Goal: Task Accomplishment & Management: Manage account settings

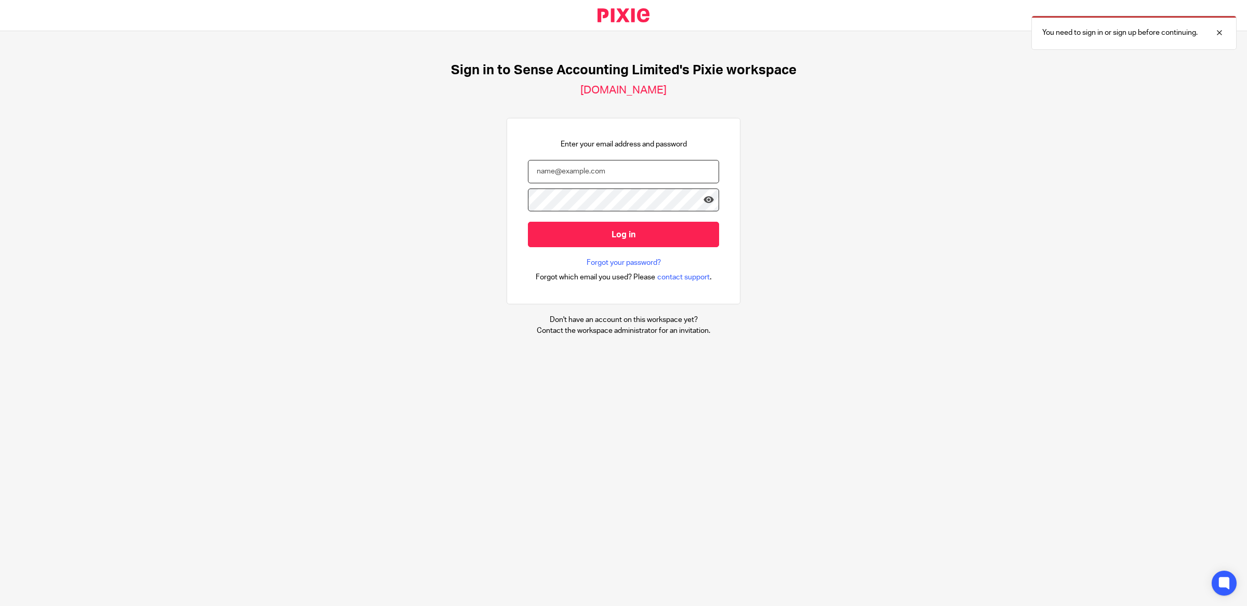
click at [590, 175] on input "email" at bounding box center [623, 171] width 191 height 23
type input "debbie@sense-ca.co.uk"
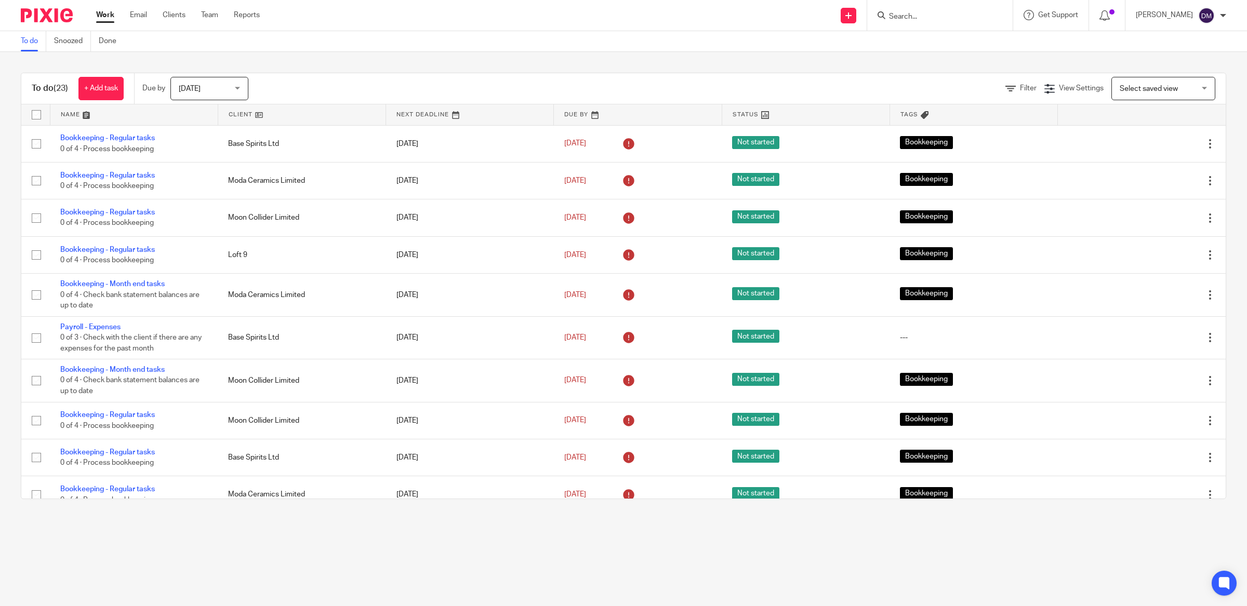
click at [64, 111] on link at bounding box center [133, 114] width 167 height 21
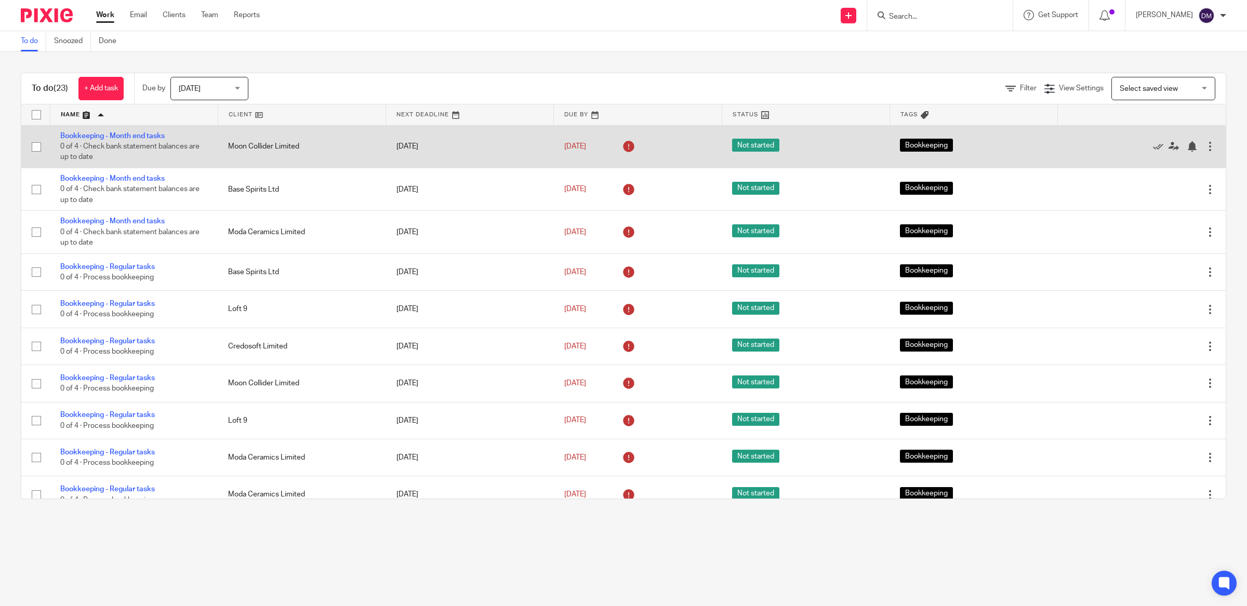
click at [39, 151] on input "checkbox" at bounding box center [36, 147] width 20 height 20
checkbox input "true"
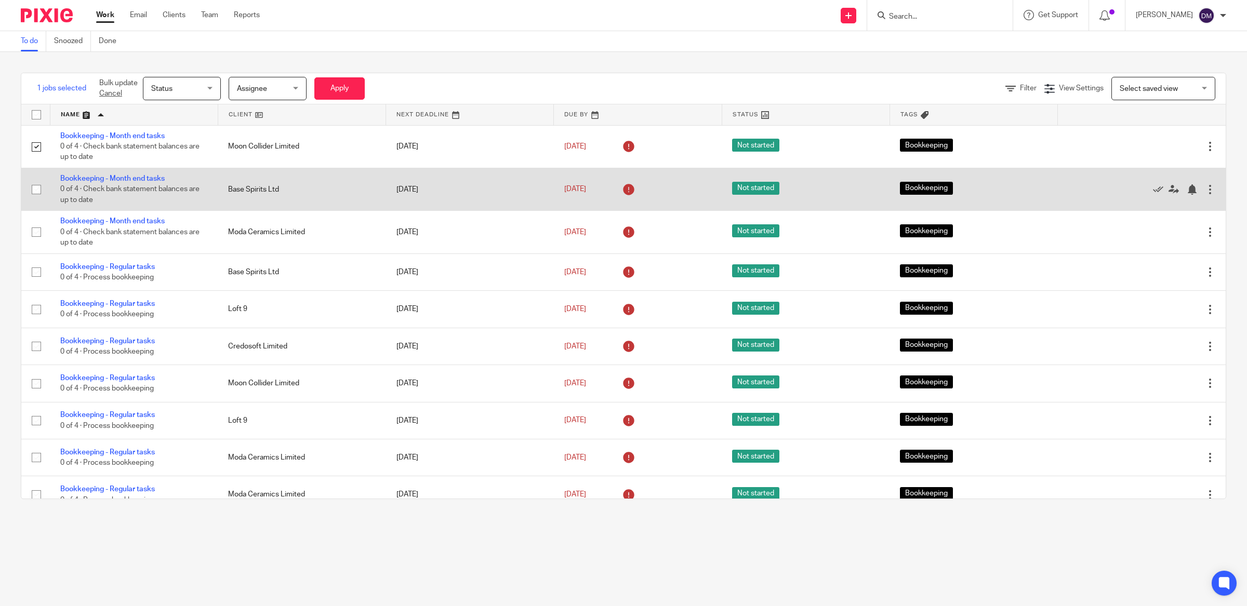
click at [34, 194] on input "checkbox" at bounding box center [36, 190] width 20 height 20
checkbox input "true"
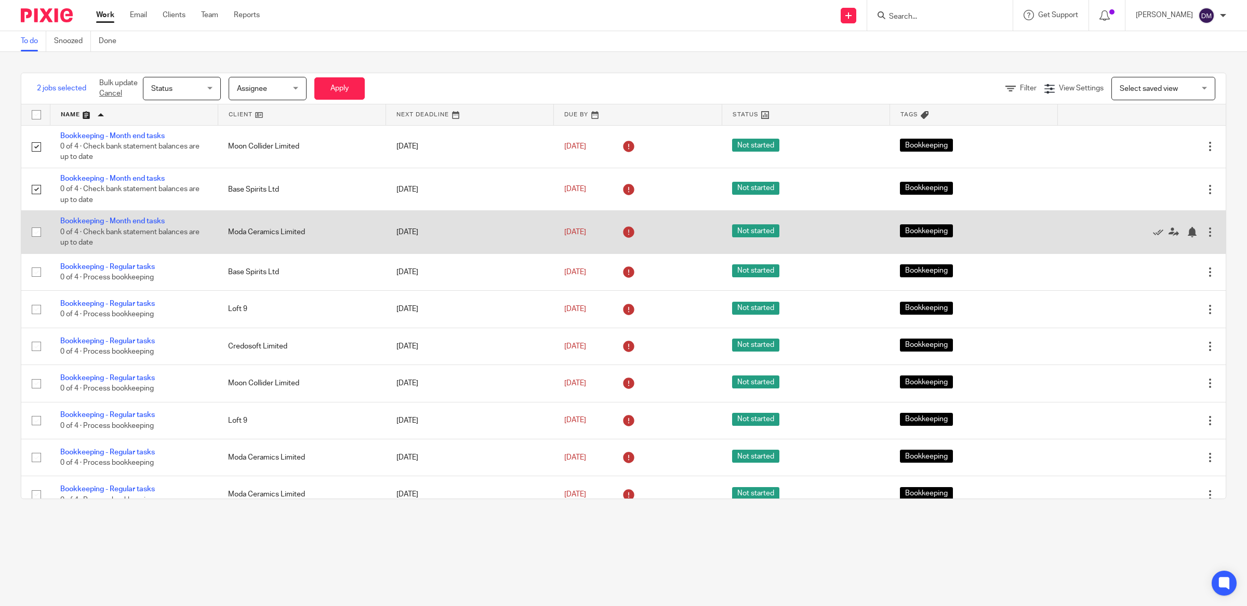
click at [35, 229] on input "checkbox" at bounding box center [36, 232] width 20 height 20
checkbox input "true"
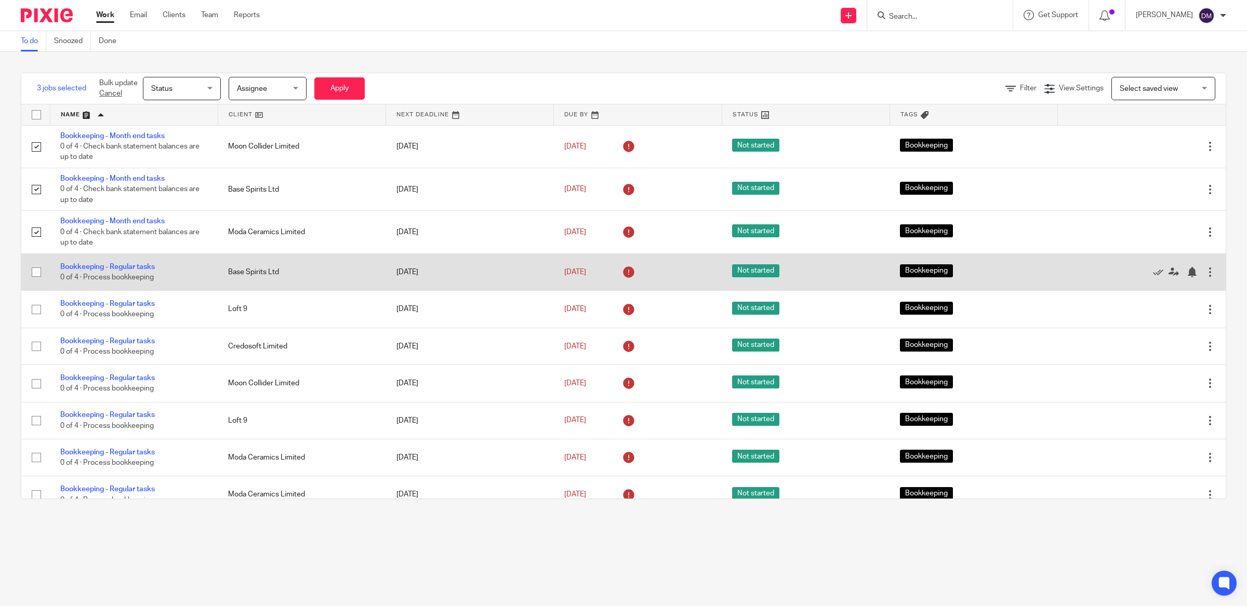
click at [33, 278] on input "checkbox" at bounding box center [36, 272] width 20 height 20
checkbox input "true"
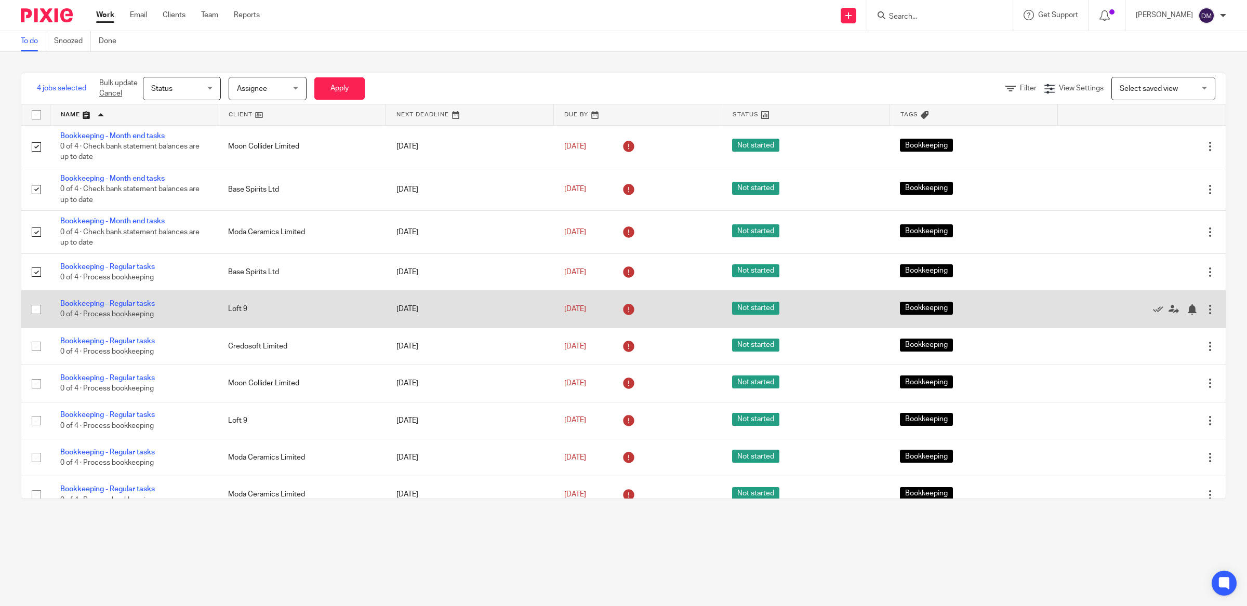
click at [31, 316] on input "checkbox" at bounding box center [36, 310] width 20 height 20
checkbox input "true"
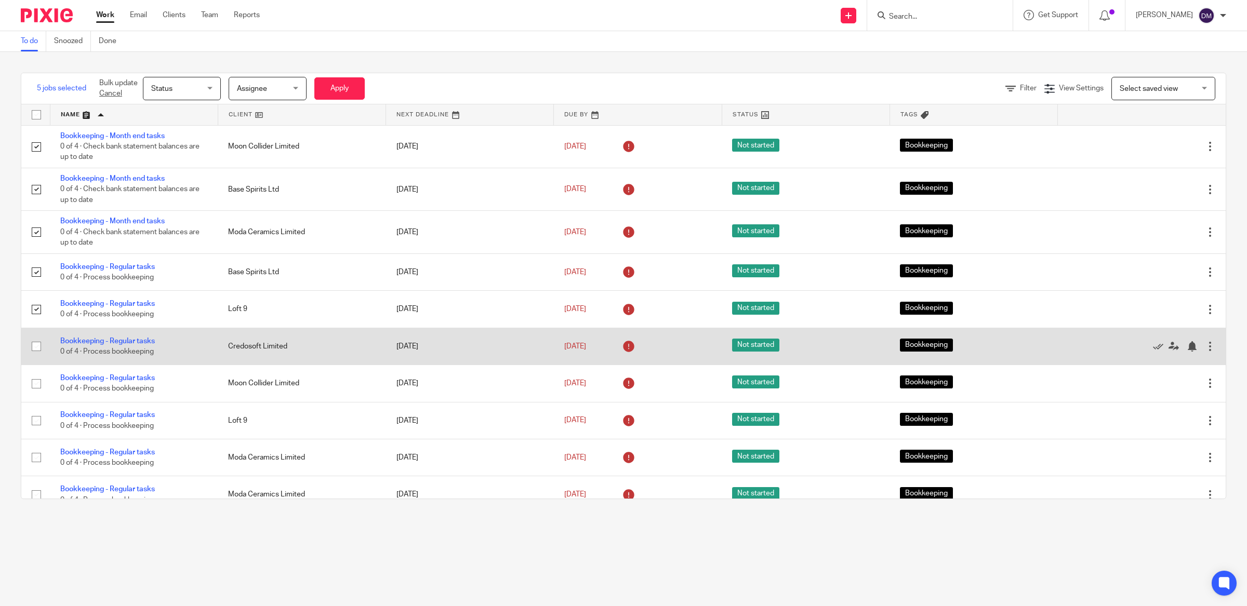
click at [37, 352] on input "checkbox" at bounding box center [36, 347] width 20 height 20
checkbox input "true"
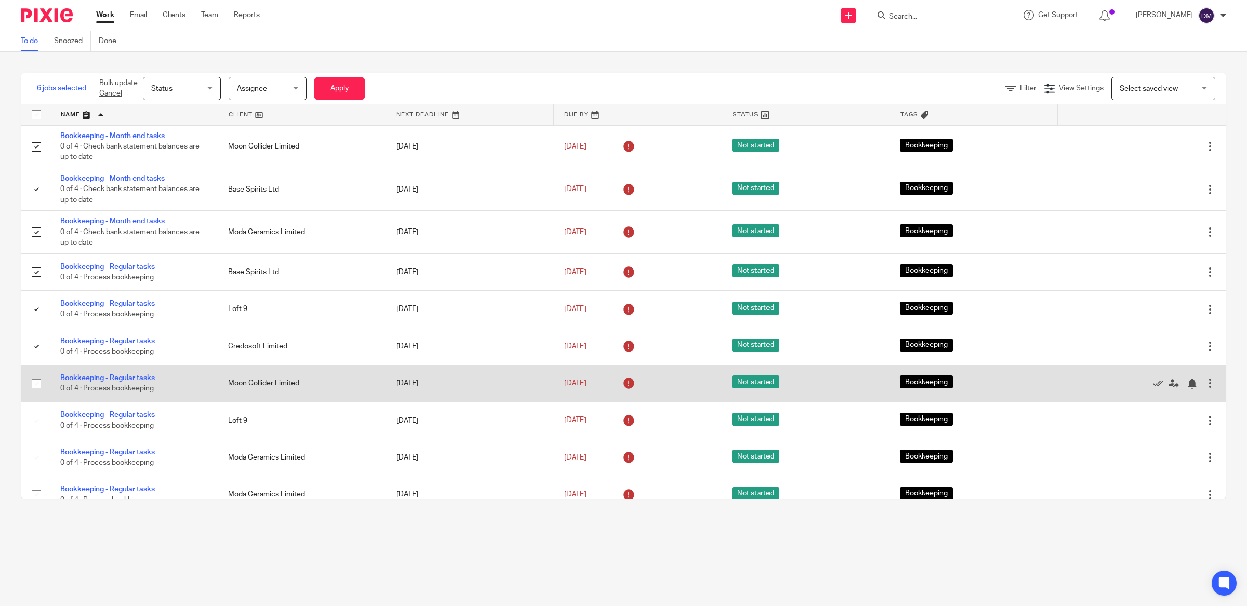
click at [34, 387] on input "checkbox" at bounding box center [36, 384] width 20 height 20
checkbox input "true"
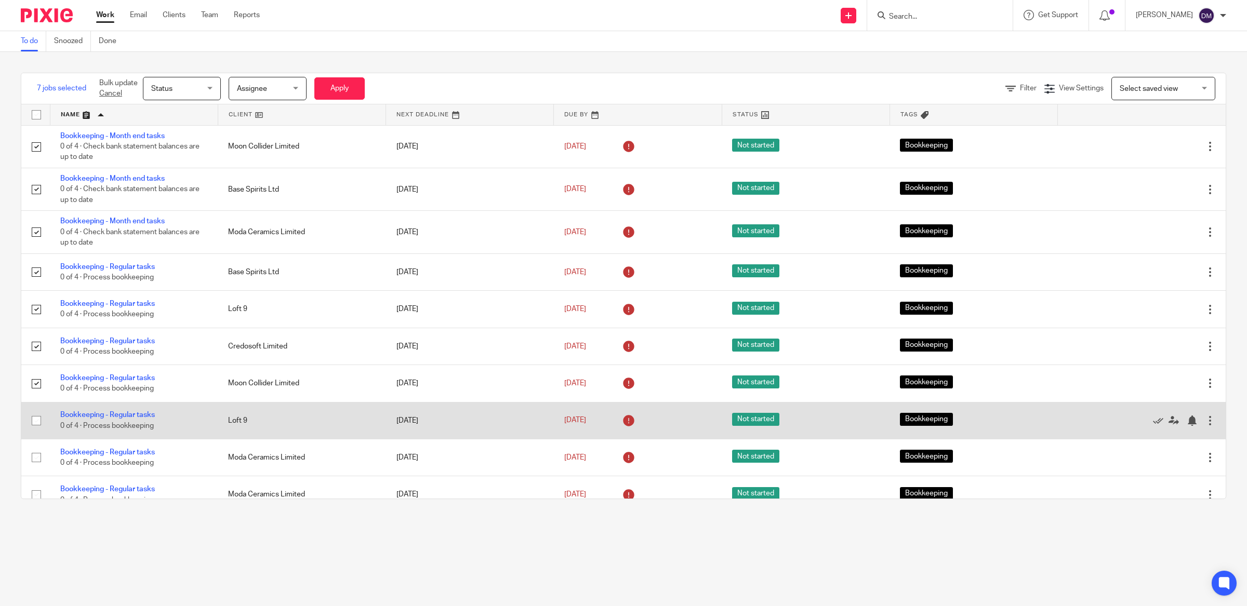
click at [36, 431] on input "checkbox" at bounding box center [36, 421] width 20 height 20
checkbox input "true"
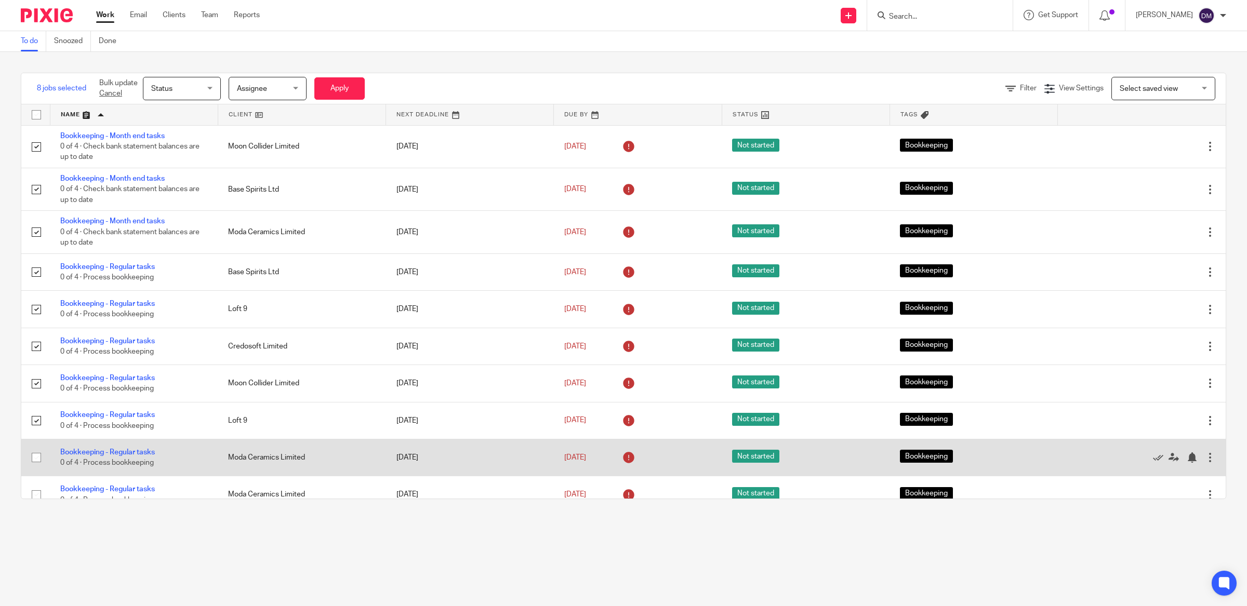
click at [36, 467] on input "checkbox" at bounding box center [36, 458] width 20 height 20
checkbox input "true"
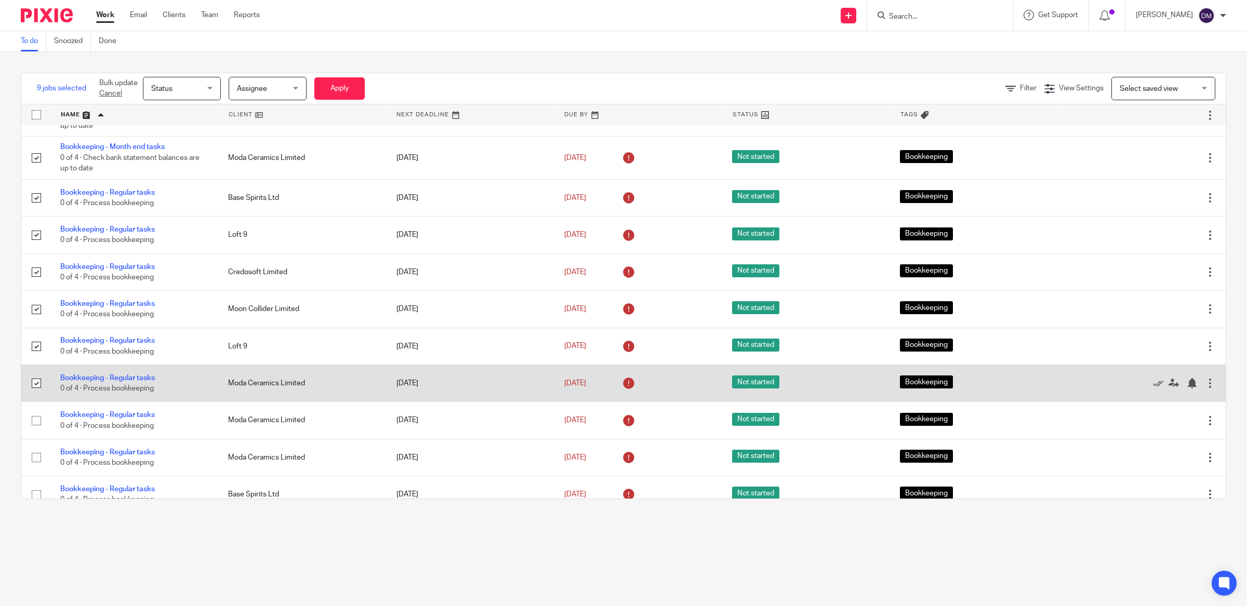
scroll to position [121, 0]
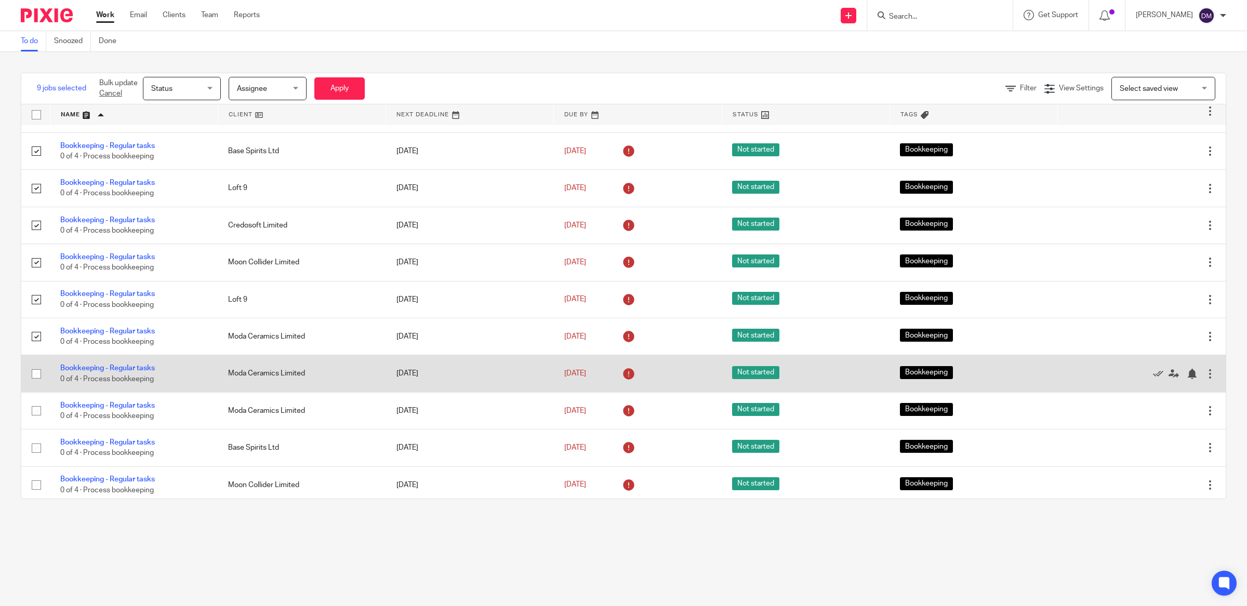
click at [36, 382] on input "checkbox" at bounding box center [36, 374] width 20 height 20
checkbox input "true"
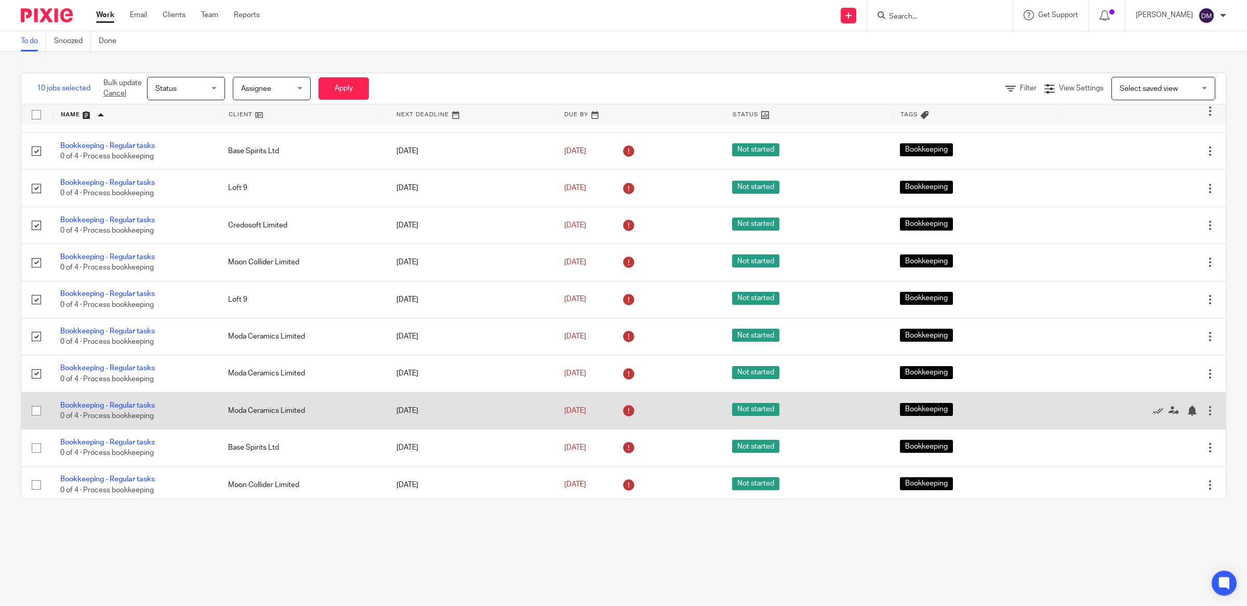
click at [36, 421] on input "checkbox" at bounding box center [36, 411] width 20 height 20
checkbox input "true"
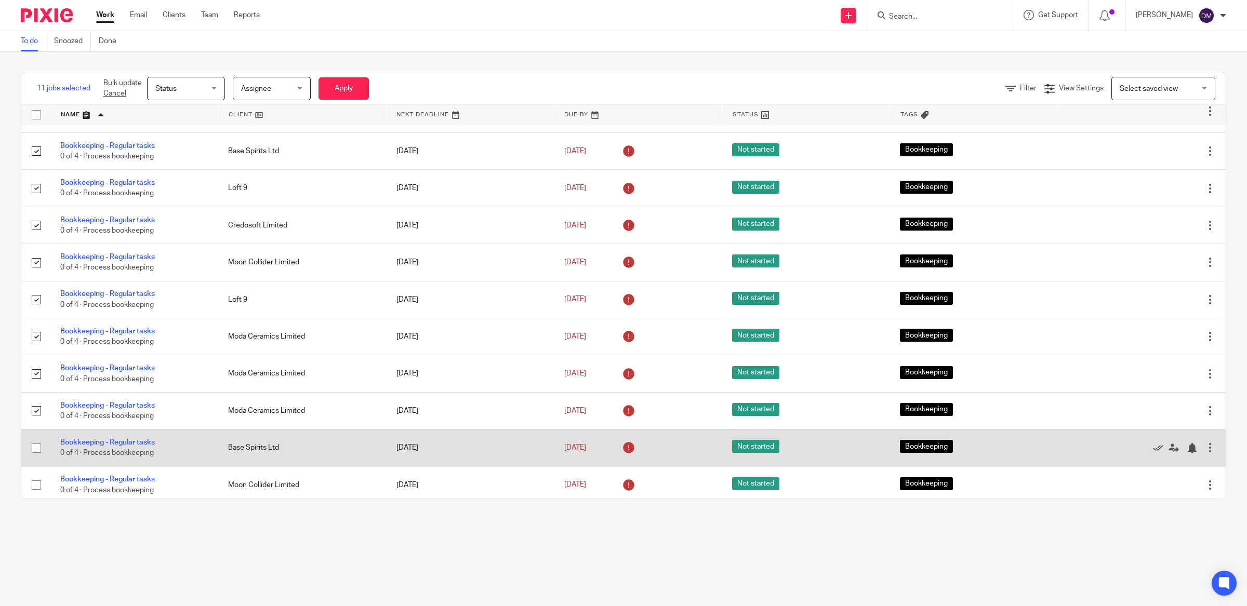
click at [37, 455] on input "checkbox" at bounding box center [36, 448] width 20 height 20
checkbox input "true"
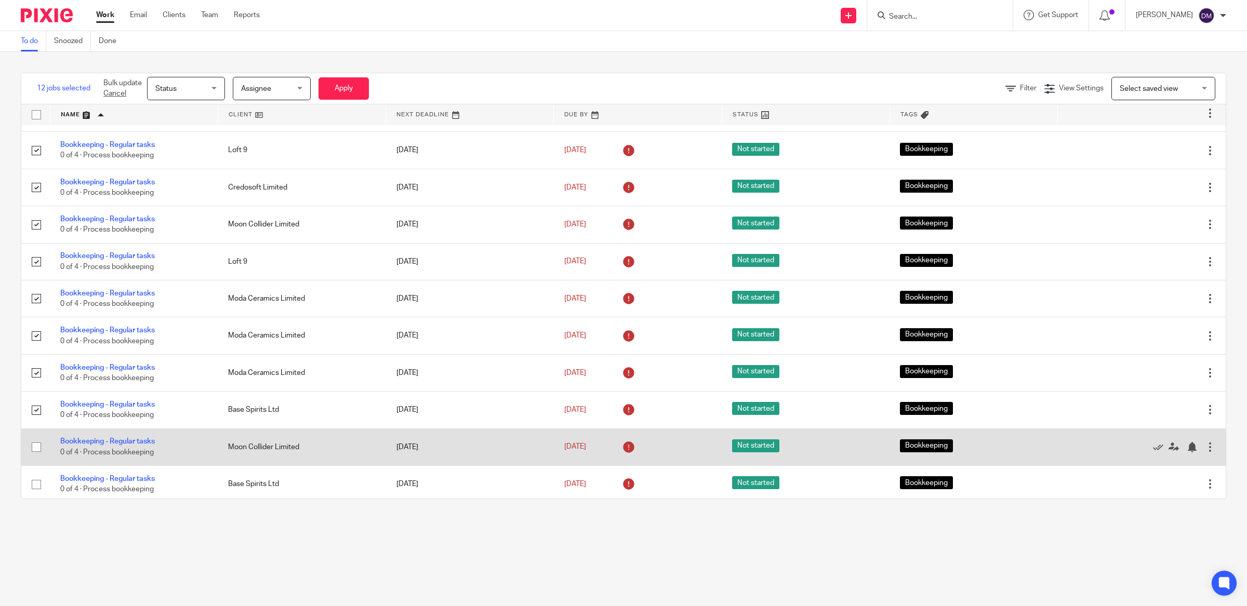
scroll to position [167, 0]
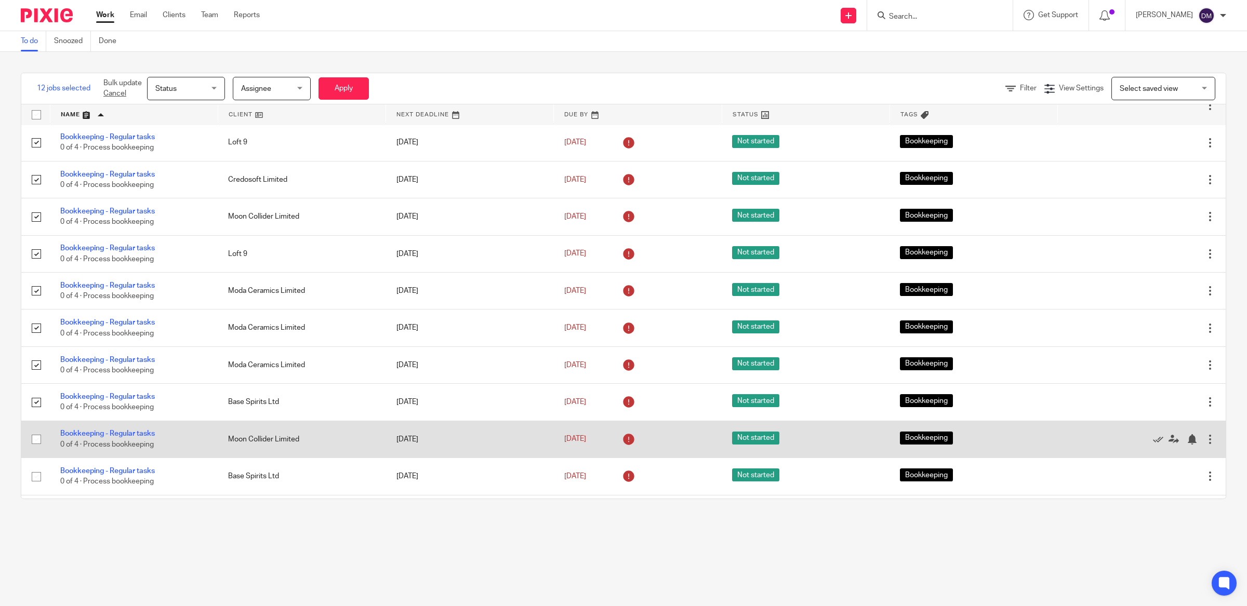
click at [34, 445] on input "checkbox" at bounding box center [36, 440] width 20 height 20
checkbox input "true"
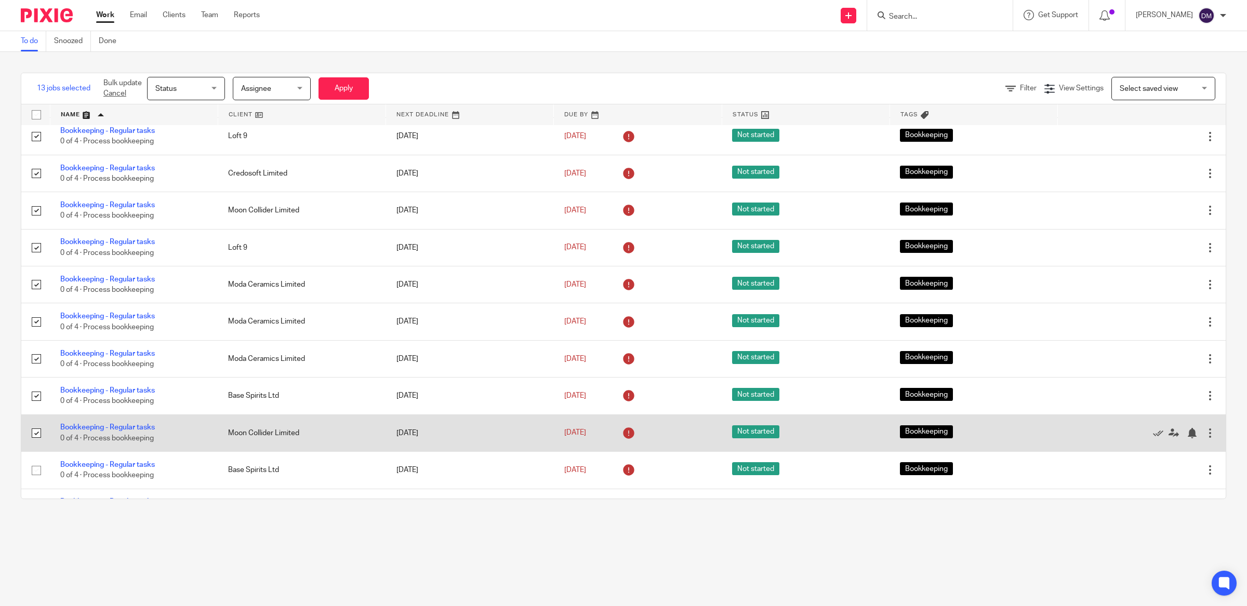
scroll to position [176, 0]
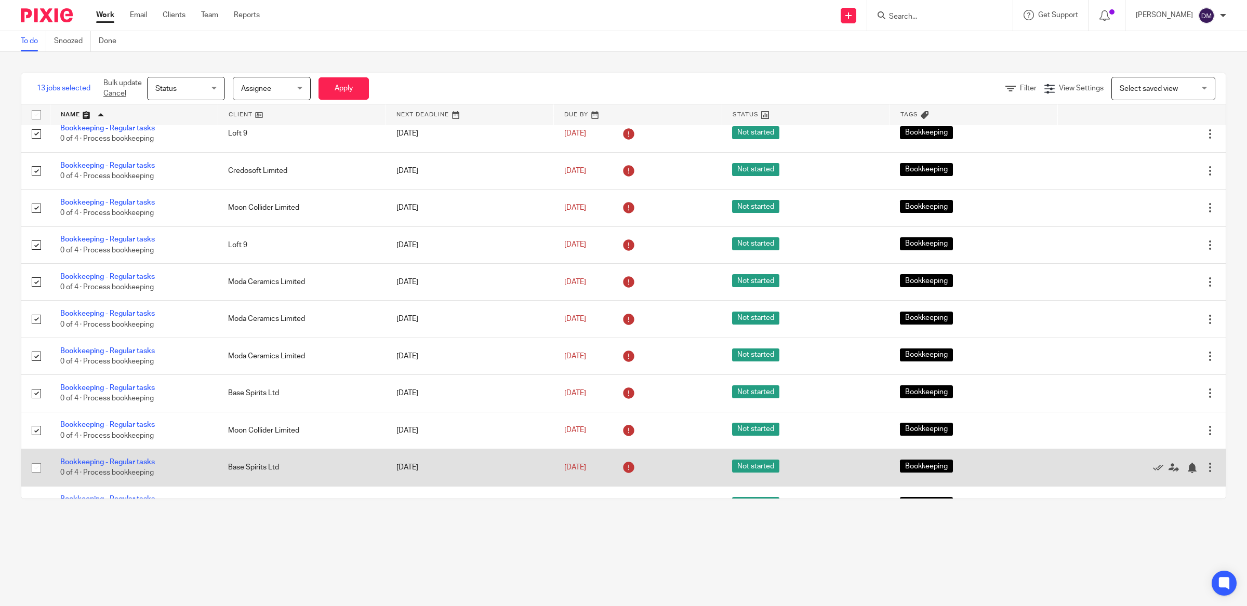
click at [38, 477] on input "checkbox" at bounding box center [36, 468] width 20 height 20
checkbox input "true"
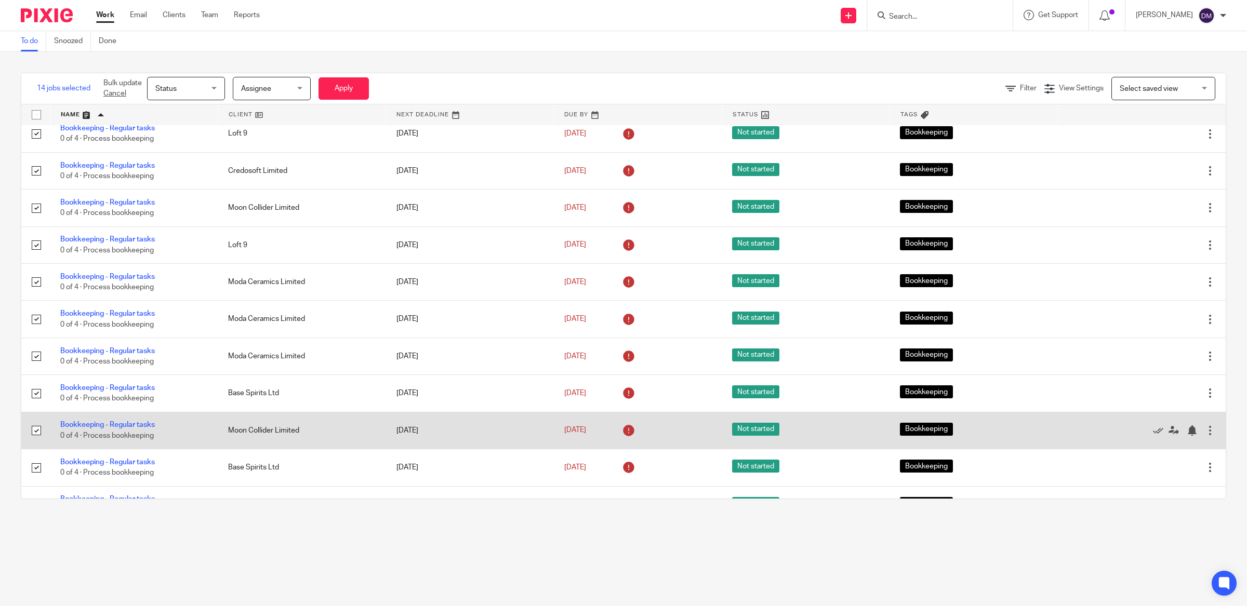
scroll to position [289, 0]
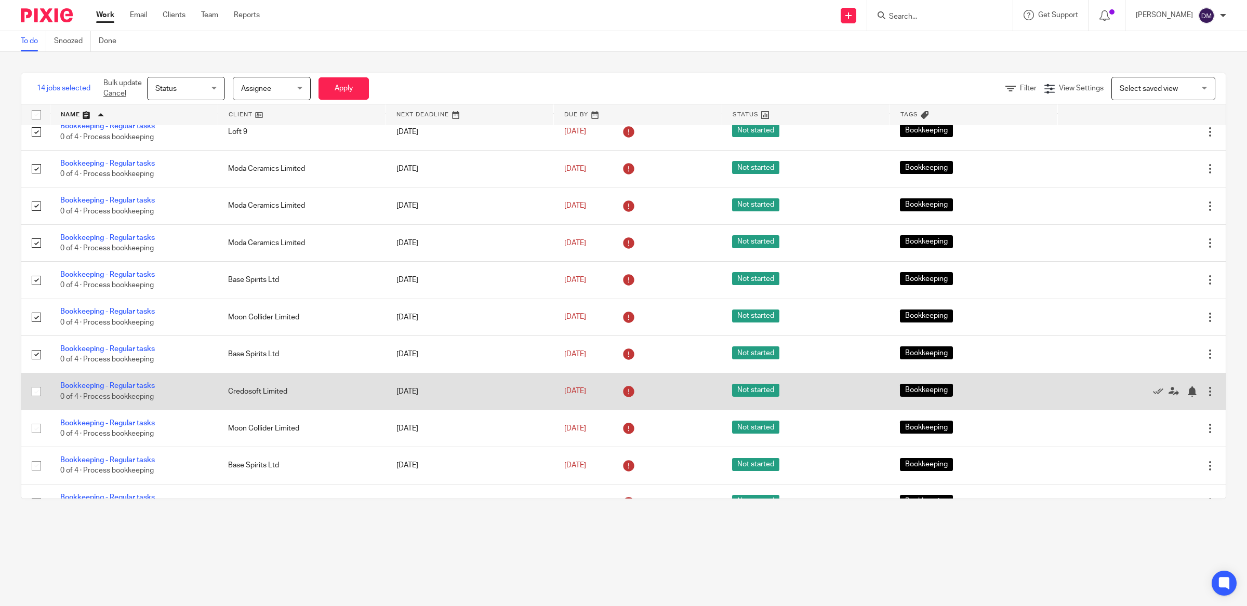
drag, startPoint x: 36, startPoint y: 399, endPoint x: 36, endPoint y: 410, distance: 10.9
click at [36, 399] on input "checkbox" at bounding box center [36, 392] width 20 height 20
checkbox input "true"
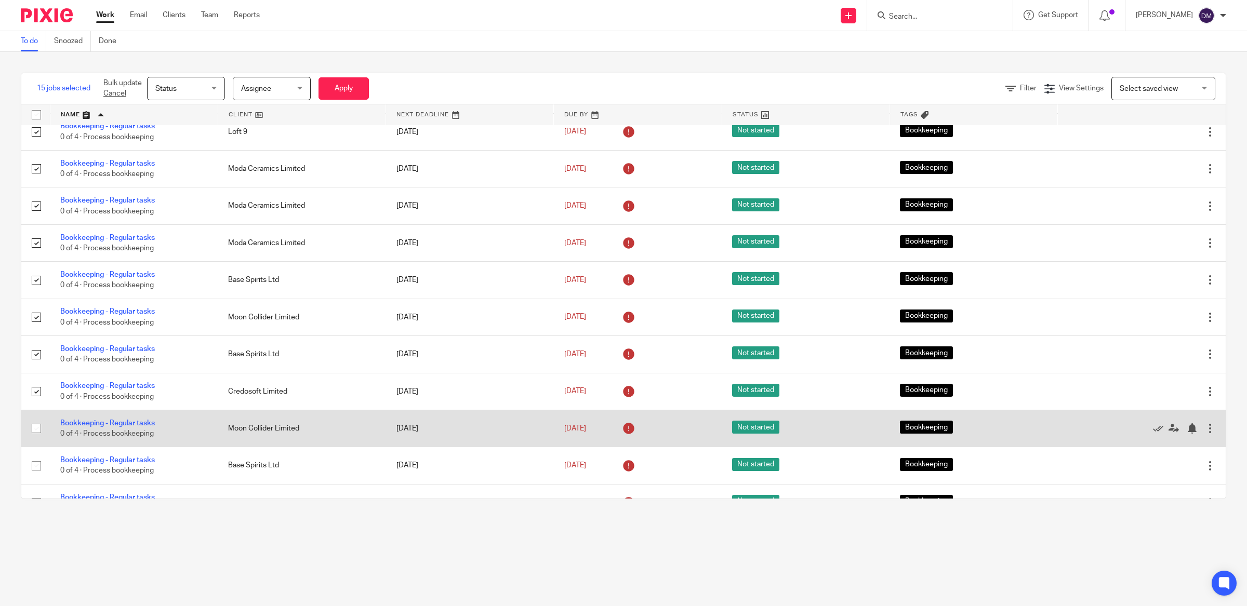
click at [36, 438] on input "checkbox" at bounding box center [36, 429] width 20 height 20
checkbox input "true"
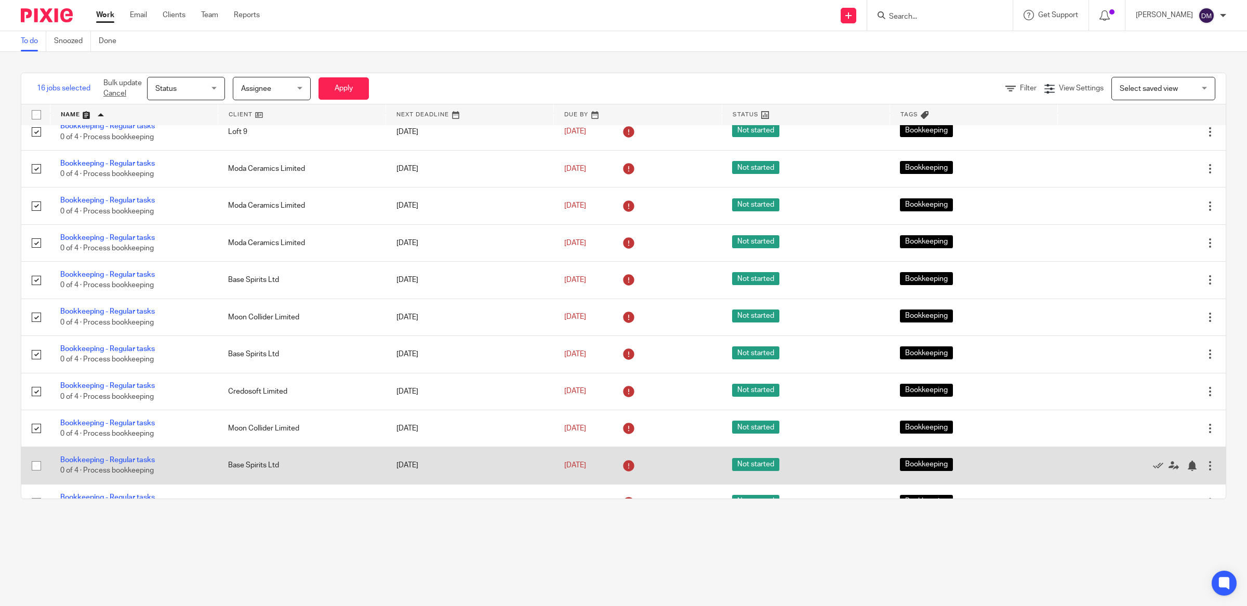
click at [36, 476] on input "checkbox" at bounding box center [36, 466] width 20 height 20
checkbox input "true"
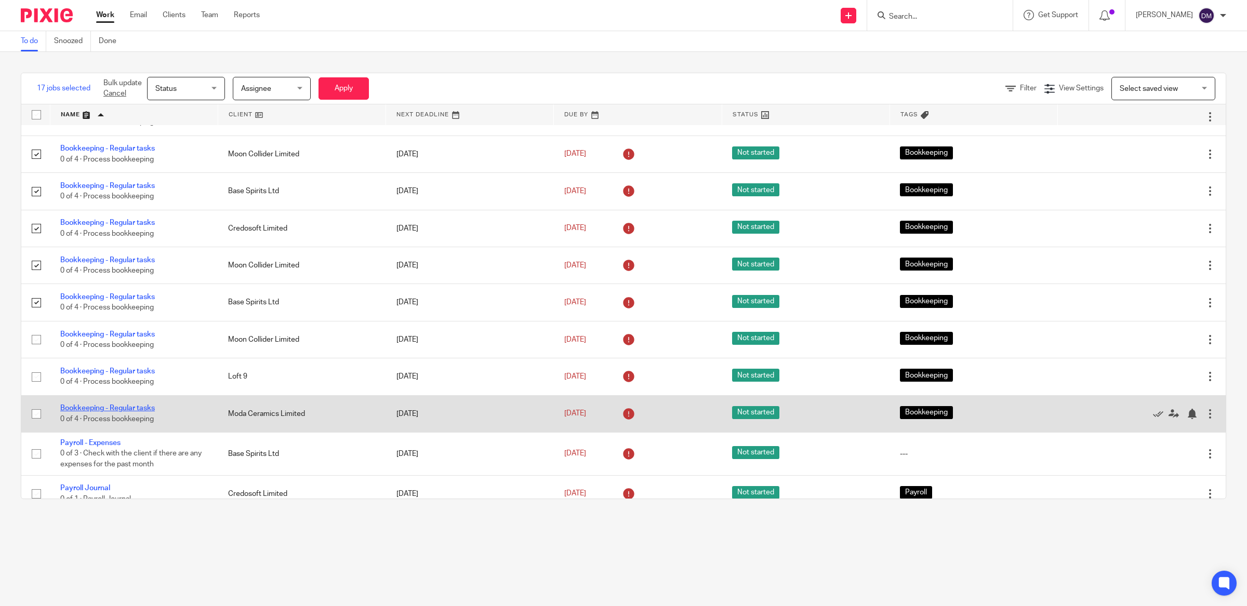
scroll to position [453, 0]
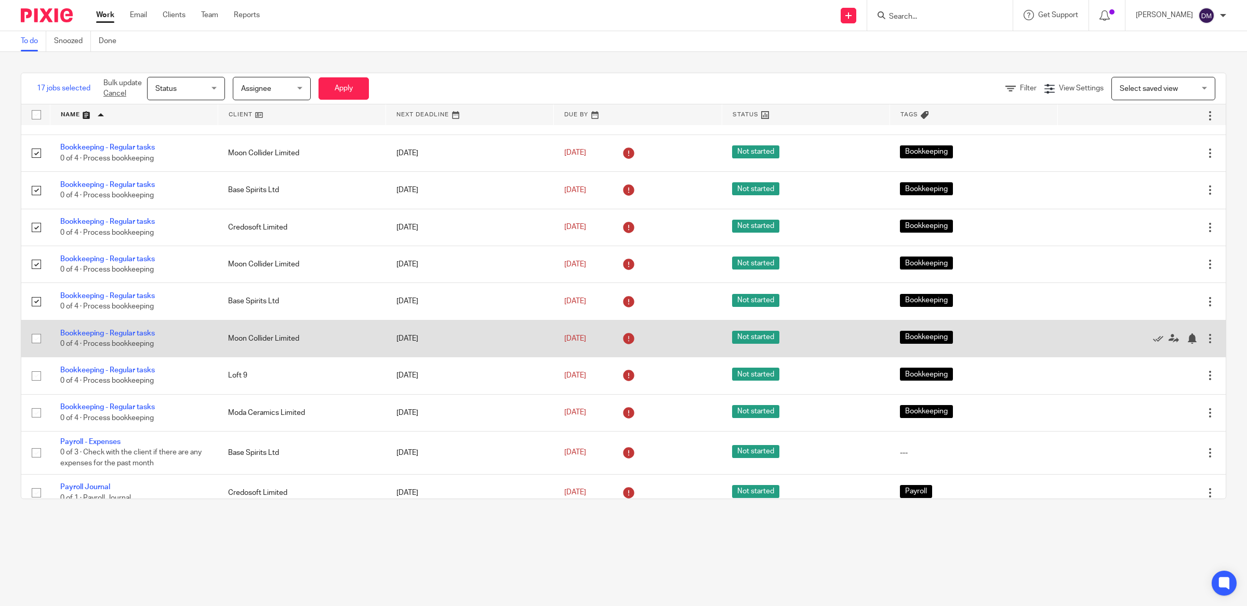
click at [38, 349] on input "checkbox" at bounding box center [36, 339] width 20 height 20
checkbox input "true"
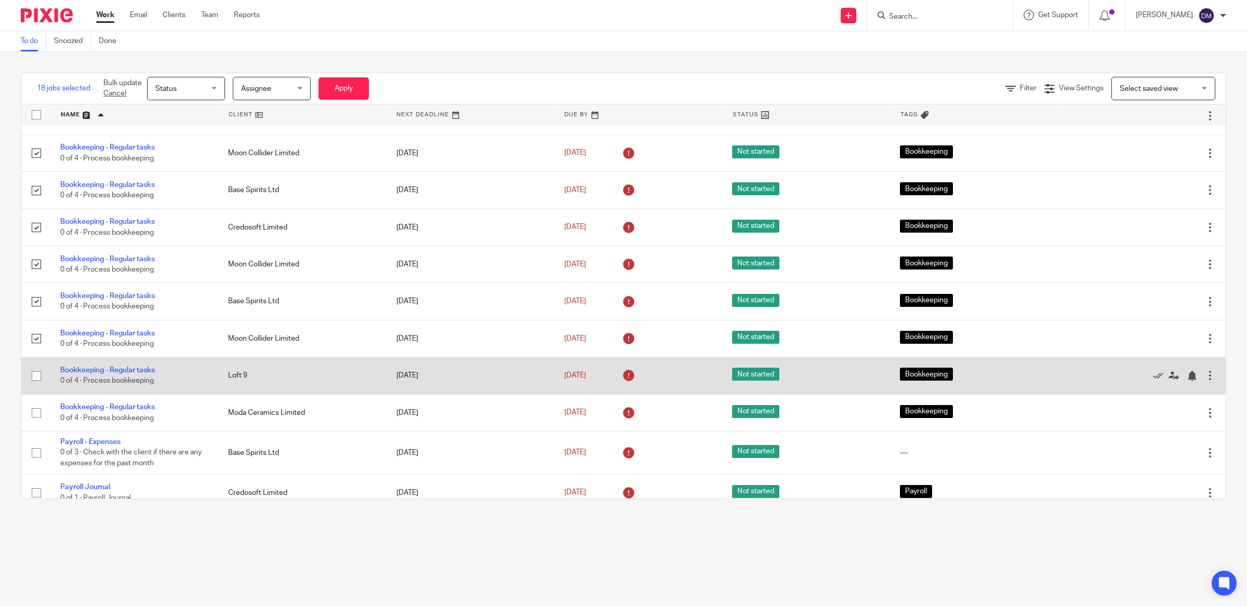
click at [35, 386] on input "checkbox" at bounding box center [36, 376] width 20 height 20
checkbox input "true"
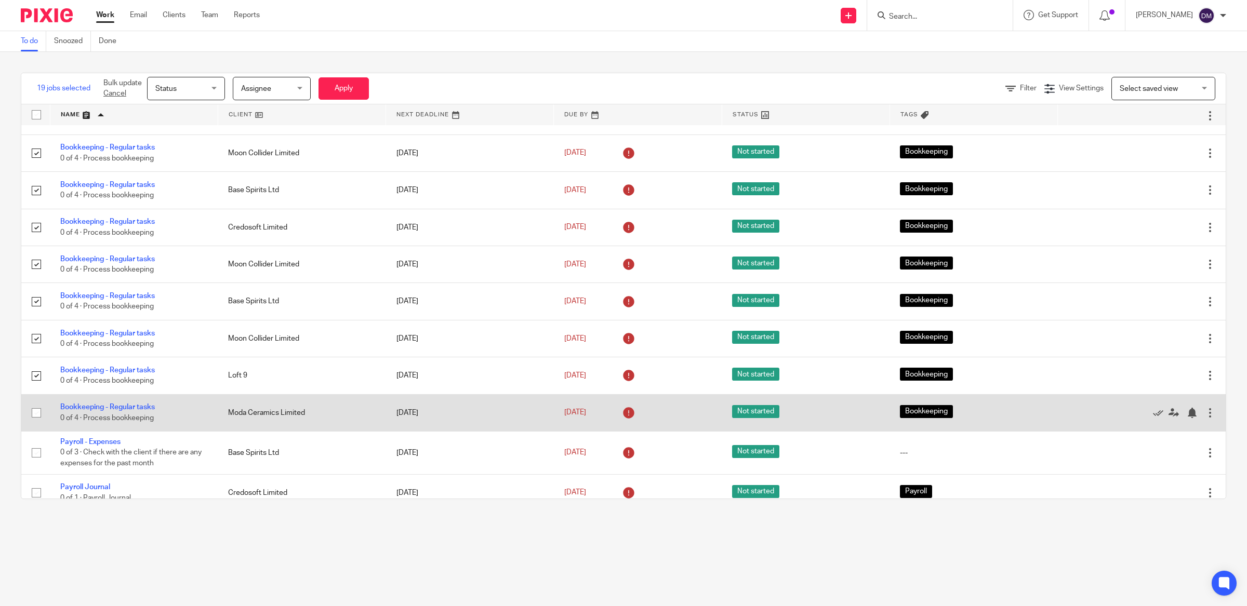
click at [35, 423] on input "checkbox" at bounding box center [36, 413] width 20 height 20
checkbox input "true"
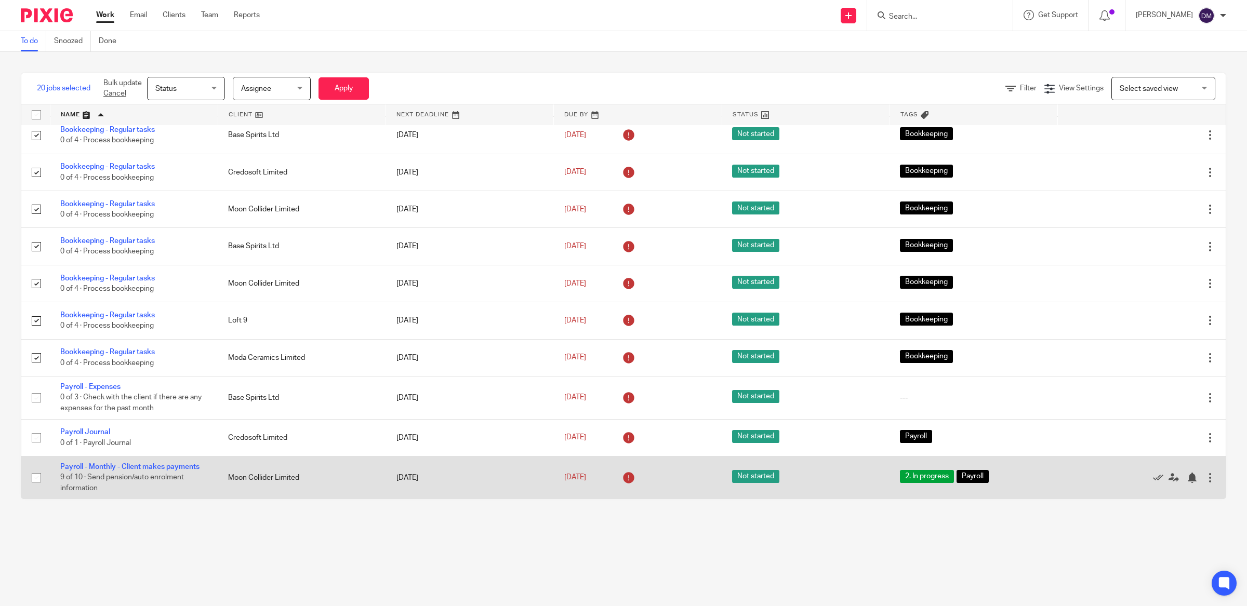
scroll to position [526, 0]
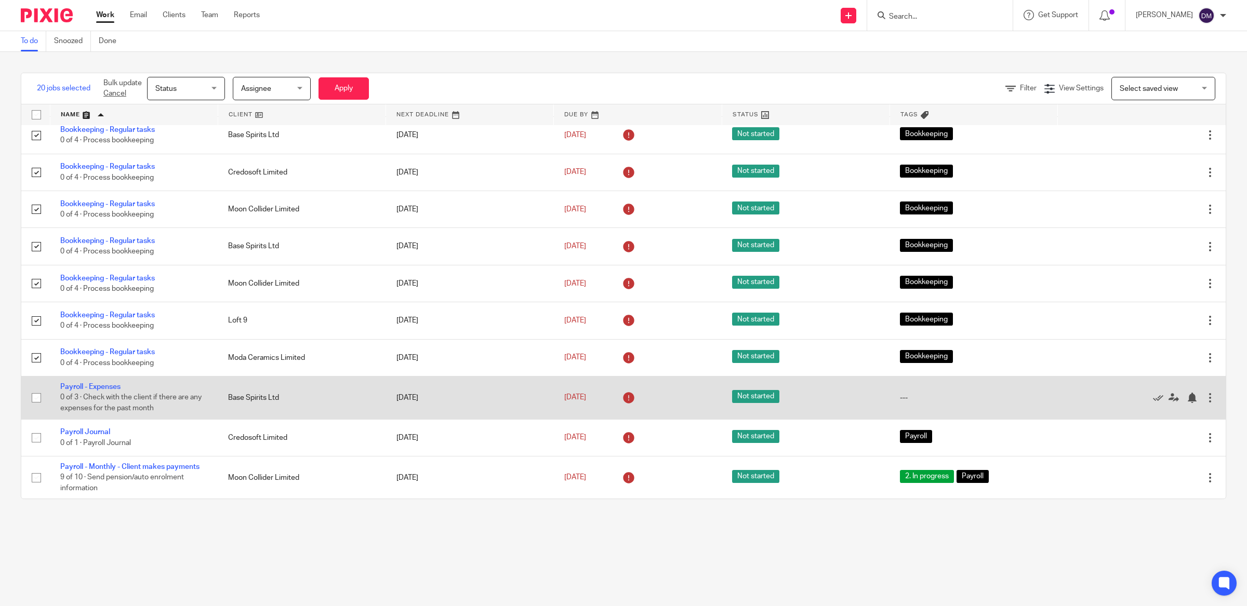
click at [35, 396] on input "checkbox" at bounding box center [36, 398] width 20 height 20
checkbox input "true"
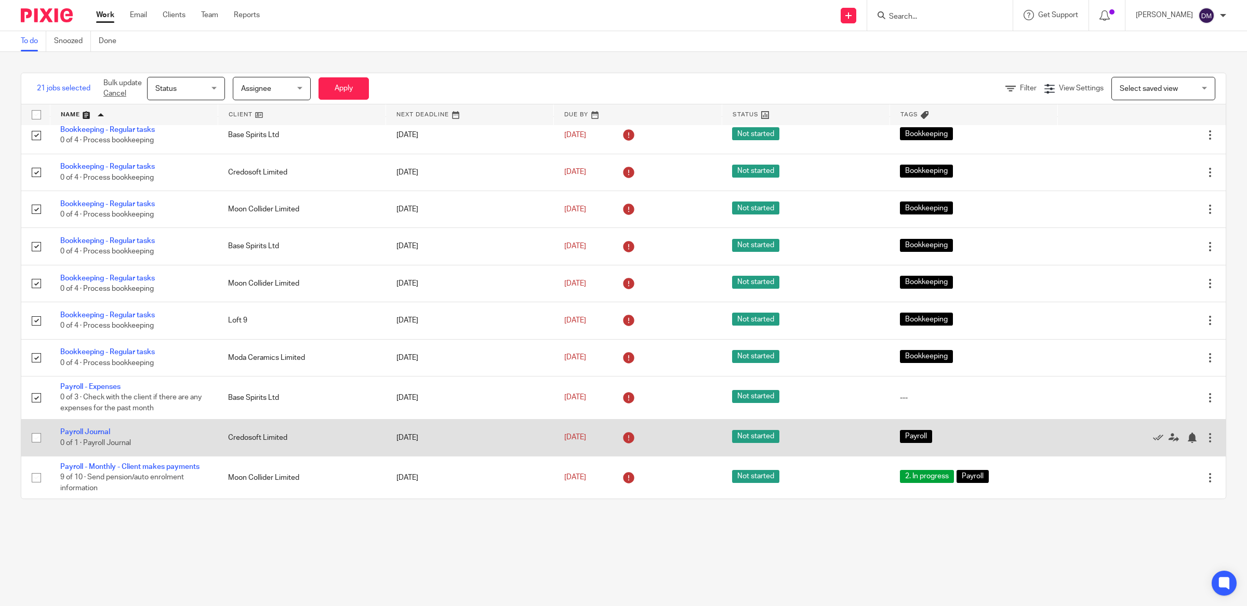
click at [39, 440] on input "checkbox" at bounding box center [36, 438] width 20 height 20
checkbox input "true"
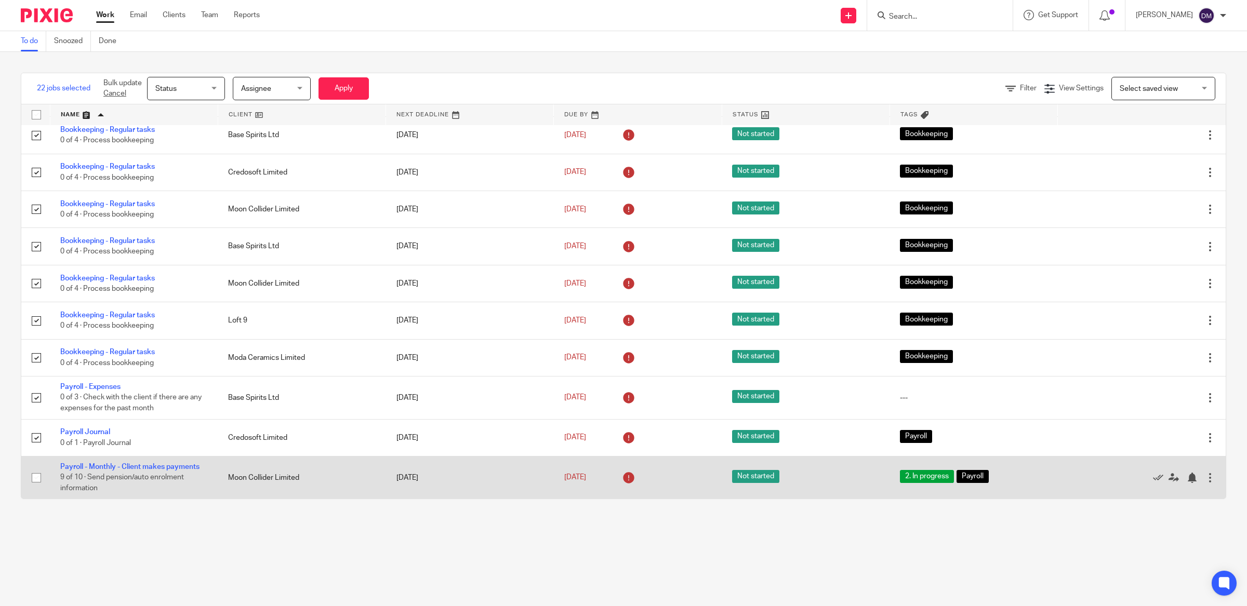
click at [37, 477] on input "checkbox" at bounding box center [36, 478] width 20 height 20
checkbox input "true"
click at [35, 474] on input "checkbox" at bounding box center [36, 478] width 20 height 20
checkbox input "false"
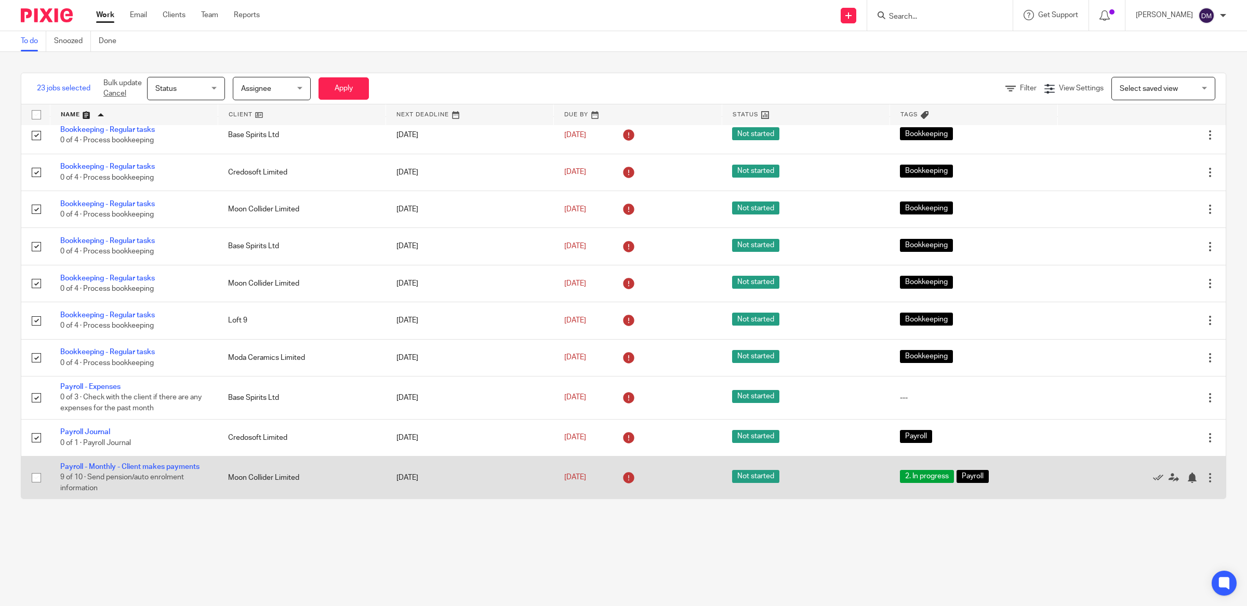
checkbox input "false"
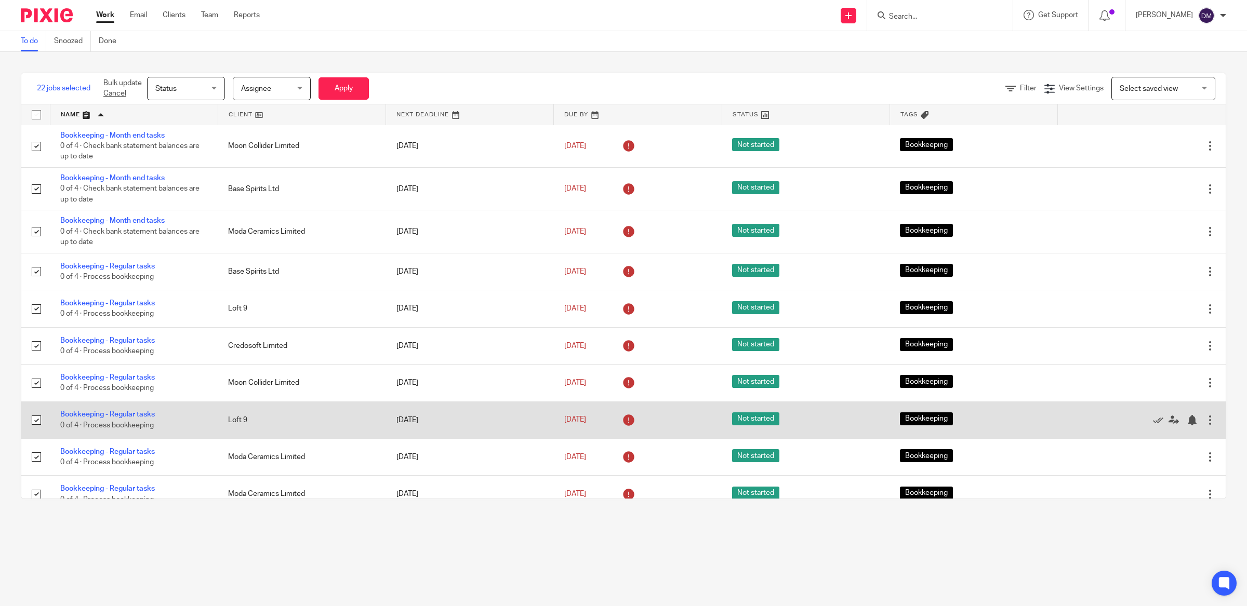
scroll to position [0, 0]
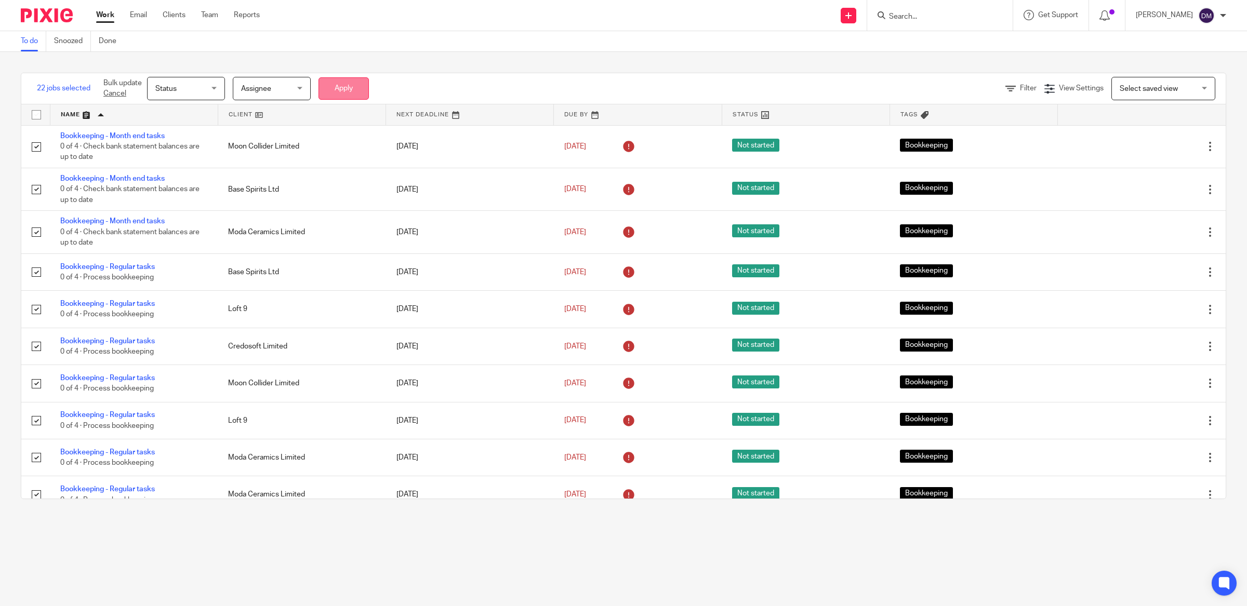
click at [340, 87] on button "Apply" at bounding box center [343, 88] width 50 height 22
click at [36, 118] on input "checkbox" at bounding box center [36, 115] width 20 height 20
checkbox input "true"
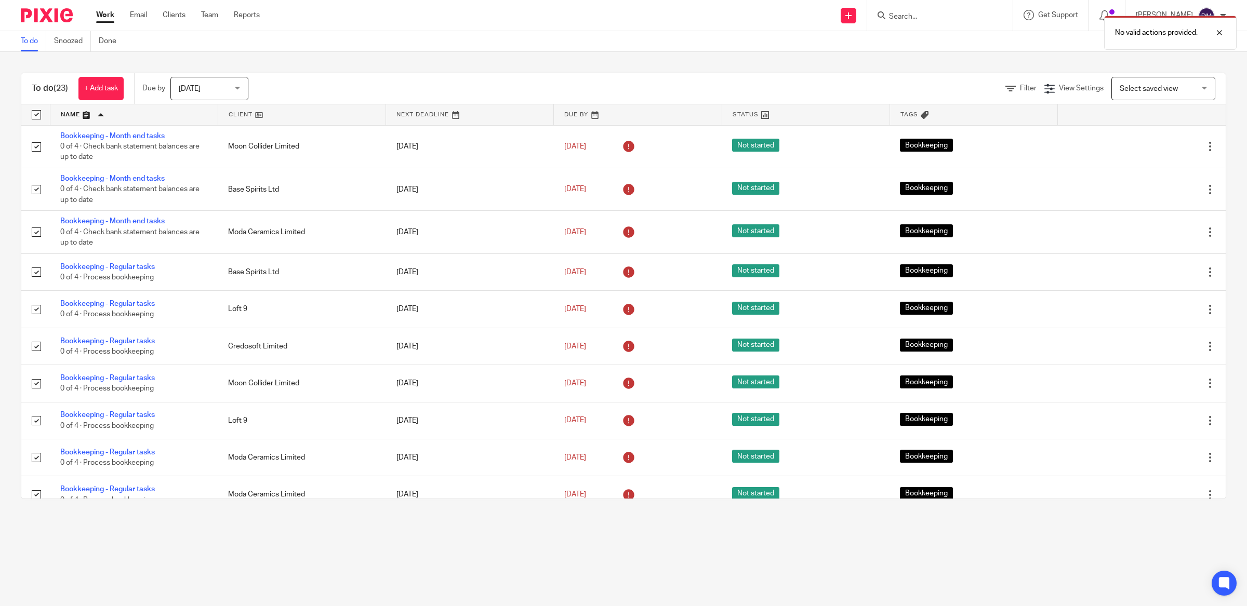
checkbox input "true"
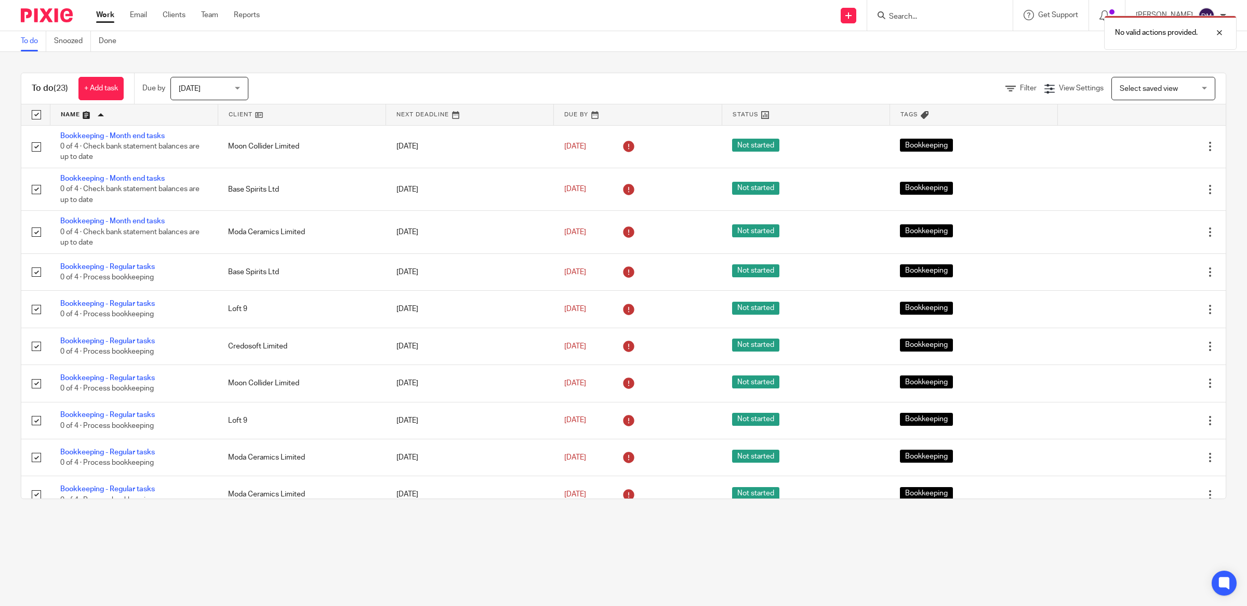
checkbox input "true"
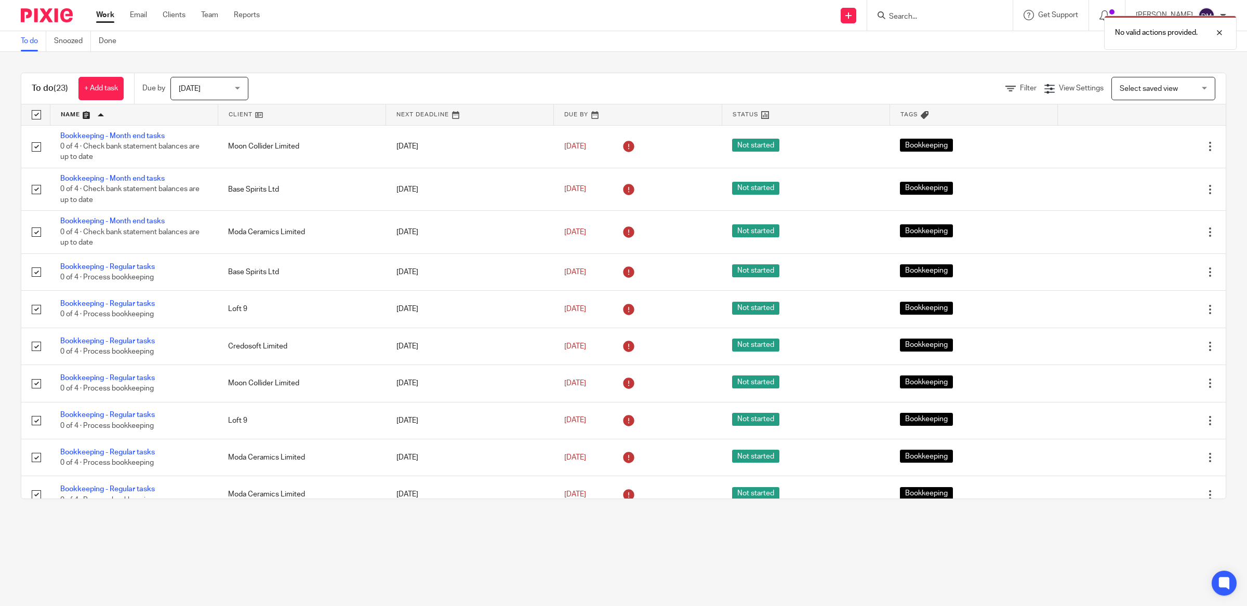
checkbox input "true"
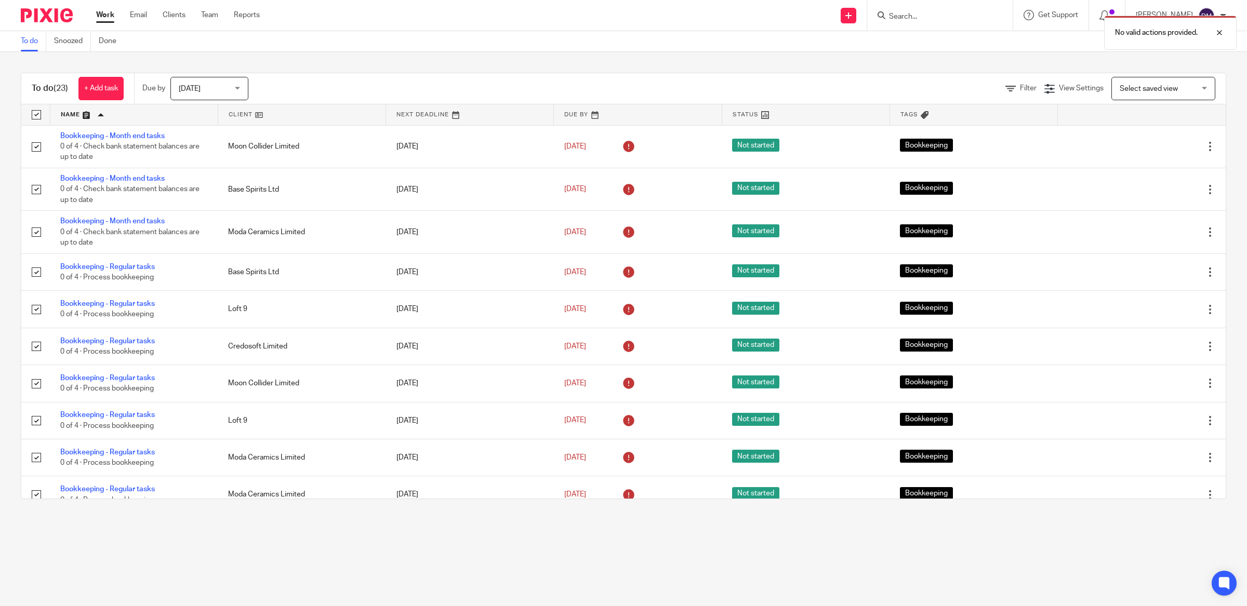
checkbox input "true"
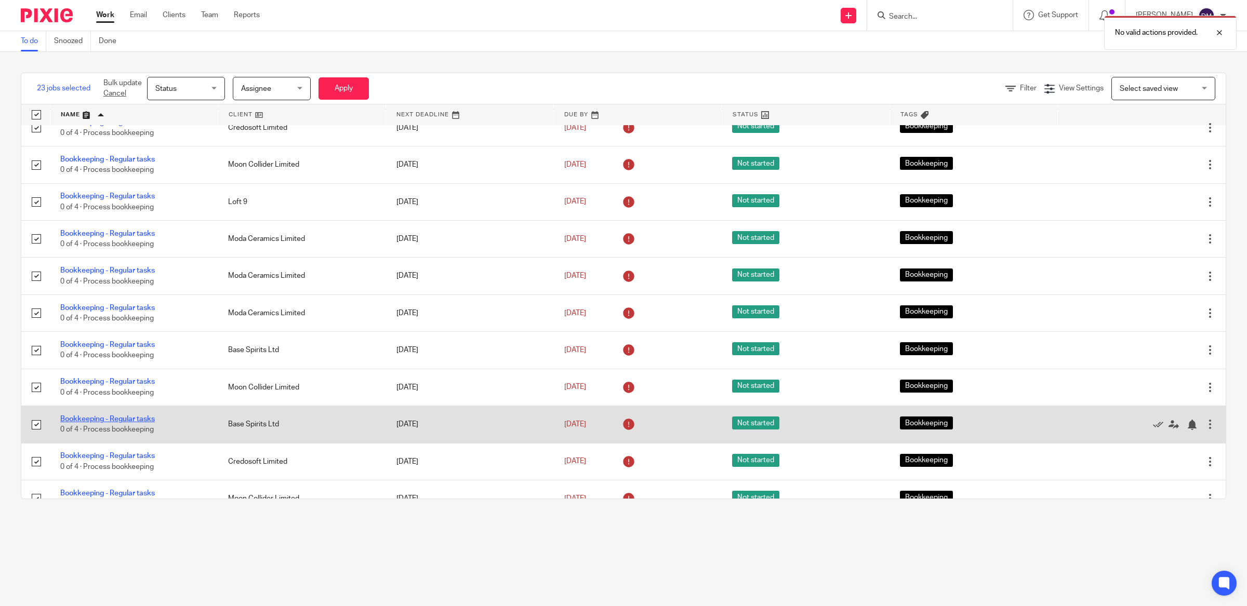
scroll to position [526, 0]
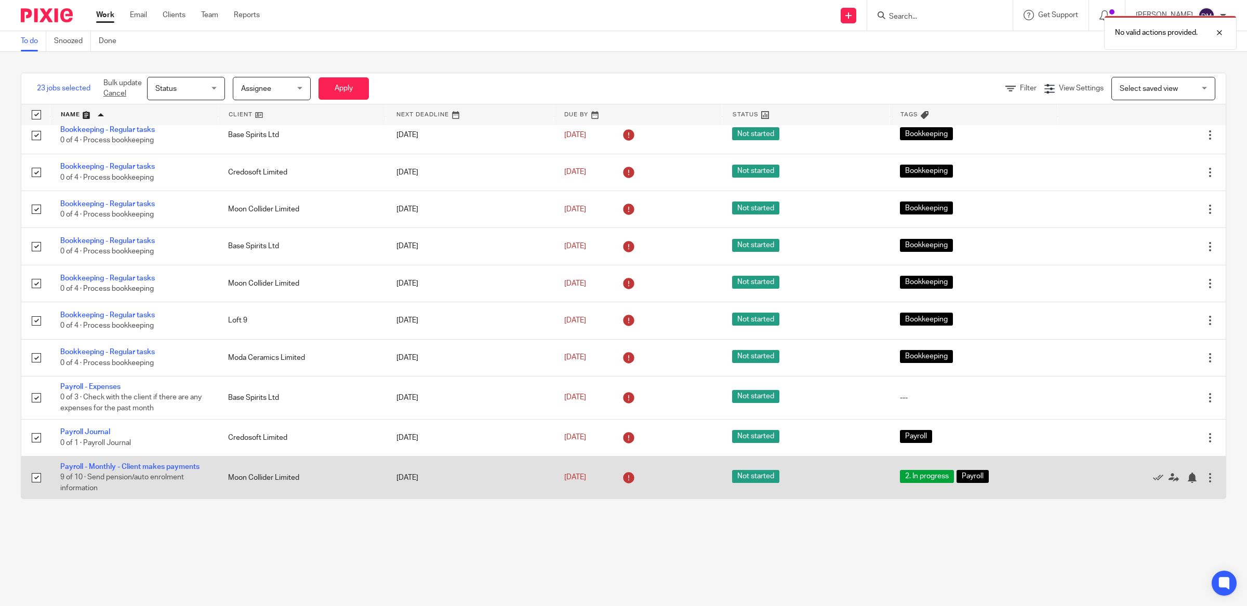
click at [32, 476] on input "checkbox" at bounding box center [36, 478] width 20 height 20
checkbox input "false"
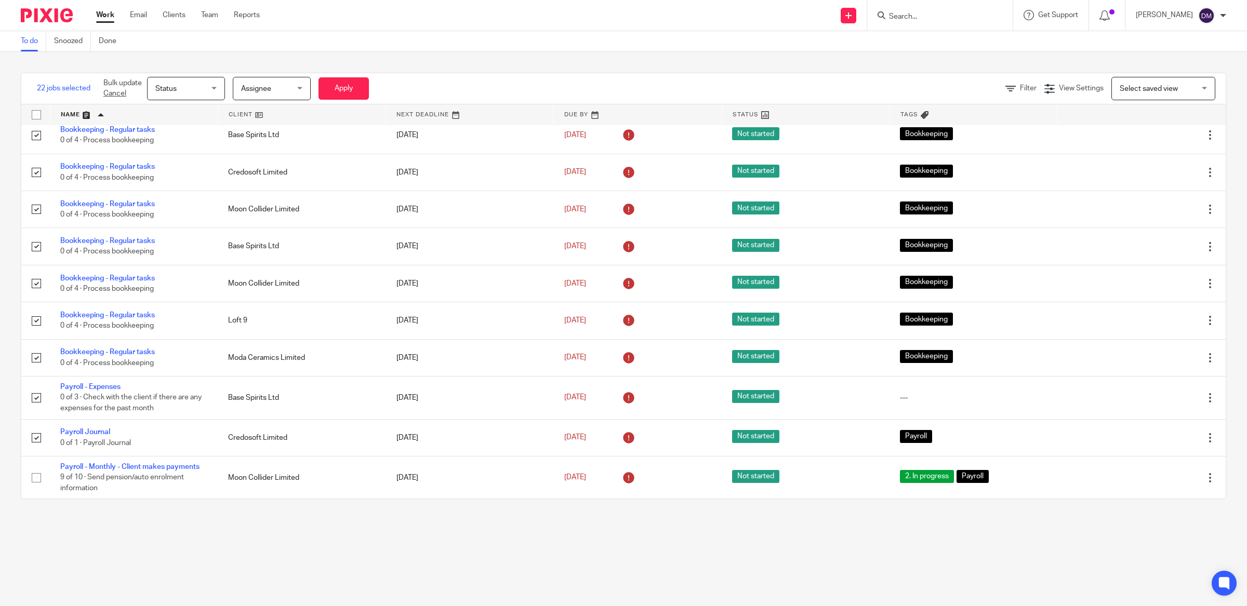
click at [213, 87] on div "Status Status" at bounding box center [186, 88] width 78 height 23
click at [185, 169] on li "Done" at bounding box center [187, 174] width 77 height 21
click at [344, 95] on button "Apply" at bounding box center [343, 88] width 50 height 22
